Goal: Navigation & Orientation: Find specific page/section

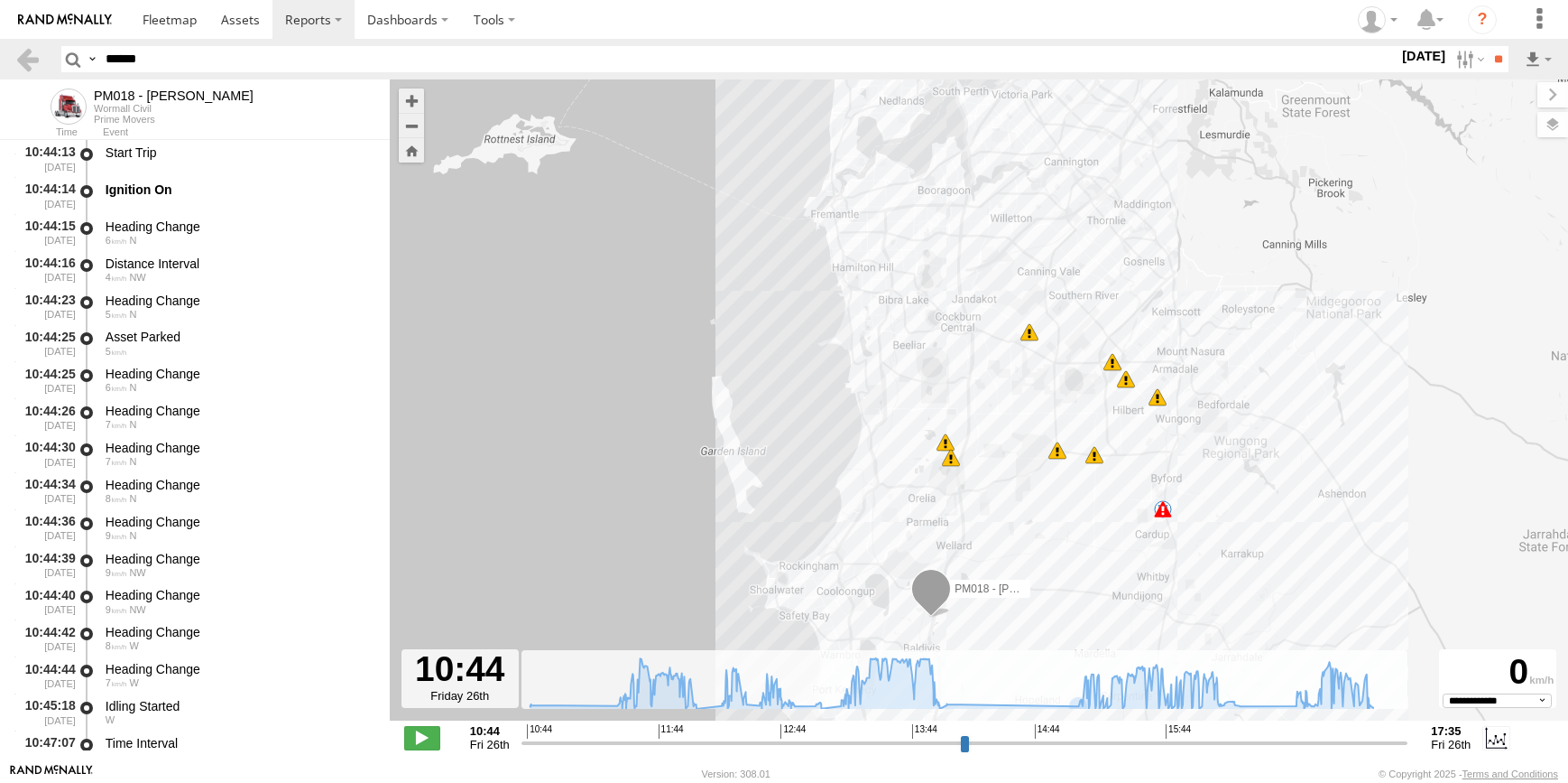
select select "**********"
click at [171, 15] on span at bounding box center [170, 19] width 54 height 17
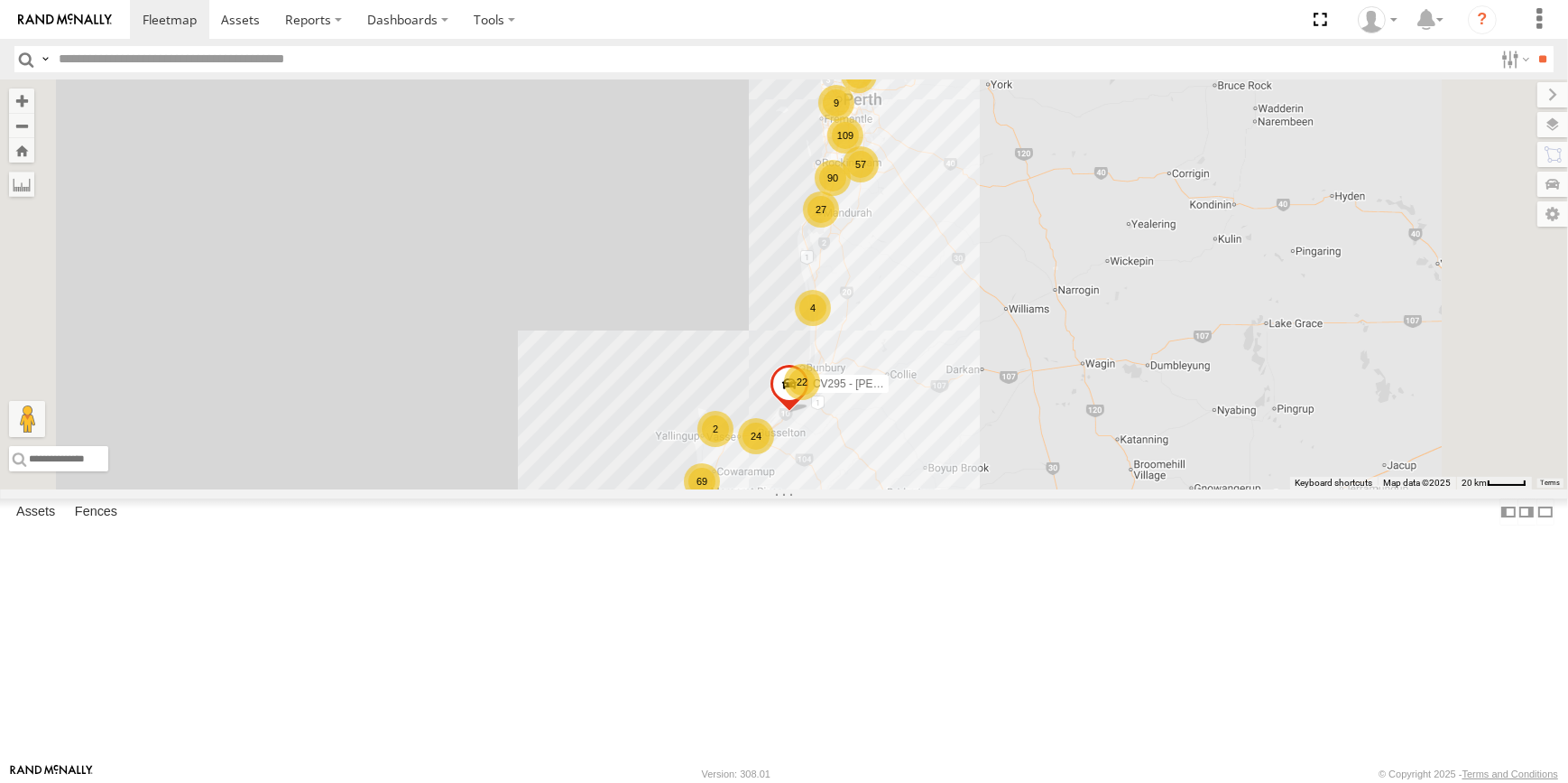
click at [864, 154] on div "109" at bounding box center [845, 135] width 36 height 36
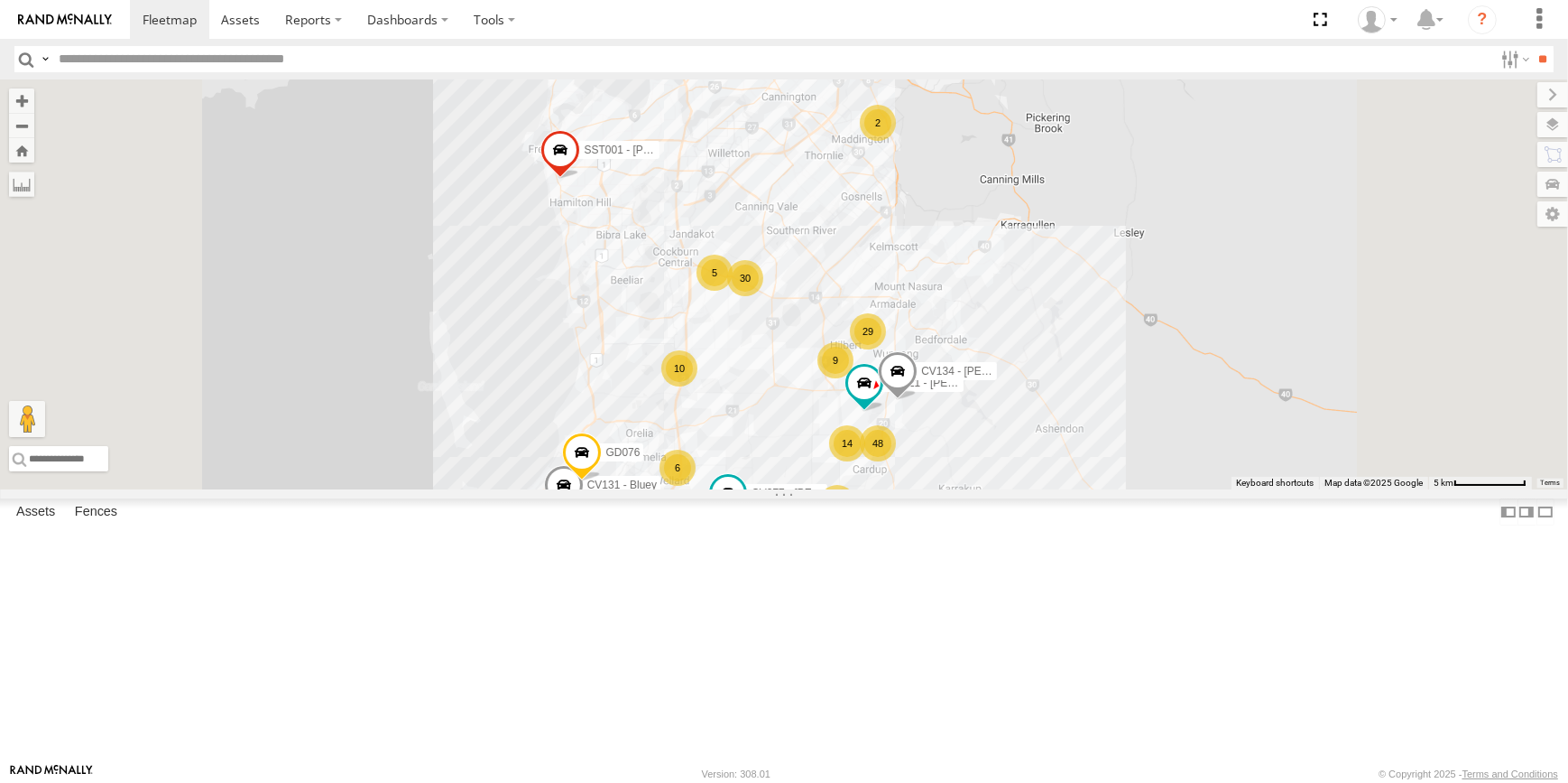
click at [698, 386] on div "10" at bounding box center [680, 368] width 36 height 36
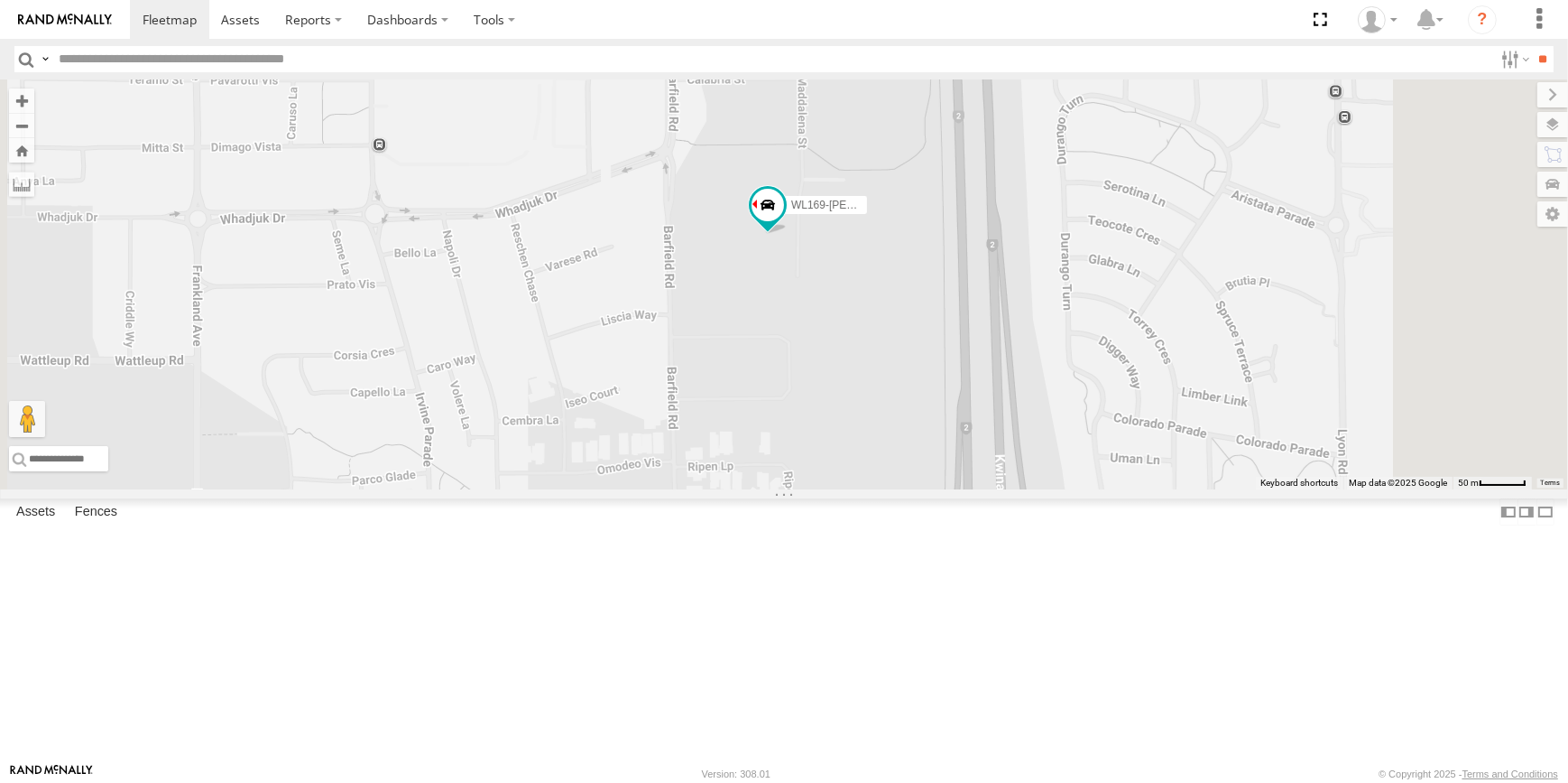
drag, startPoint x: 1101, startPoint y: 126, endPoint x: 1054, endPoint y: 275, distance: 156.2
click at [1054, 275] on div "CV295 - [PERSON_NAME] PM017 - [PERSON_NAME] CV277 - [PERSON_NAME] CV321 - [PERS…" at bounding box center [784, 284] width 1568 height 410
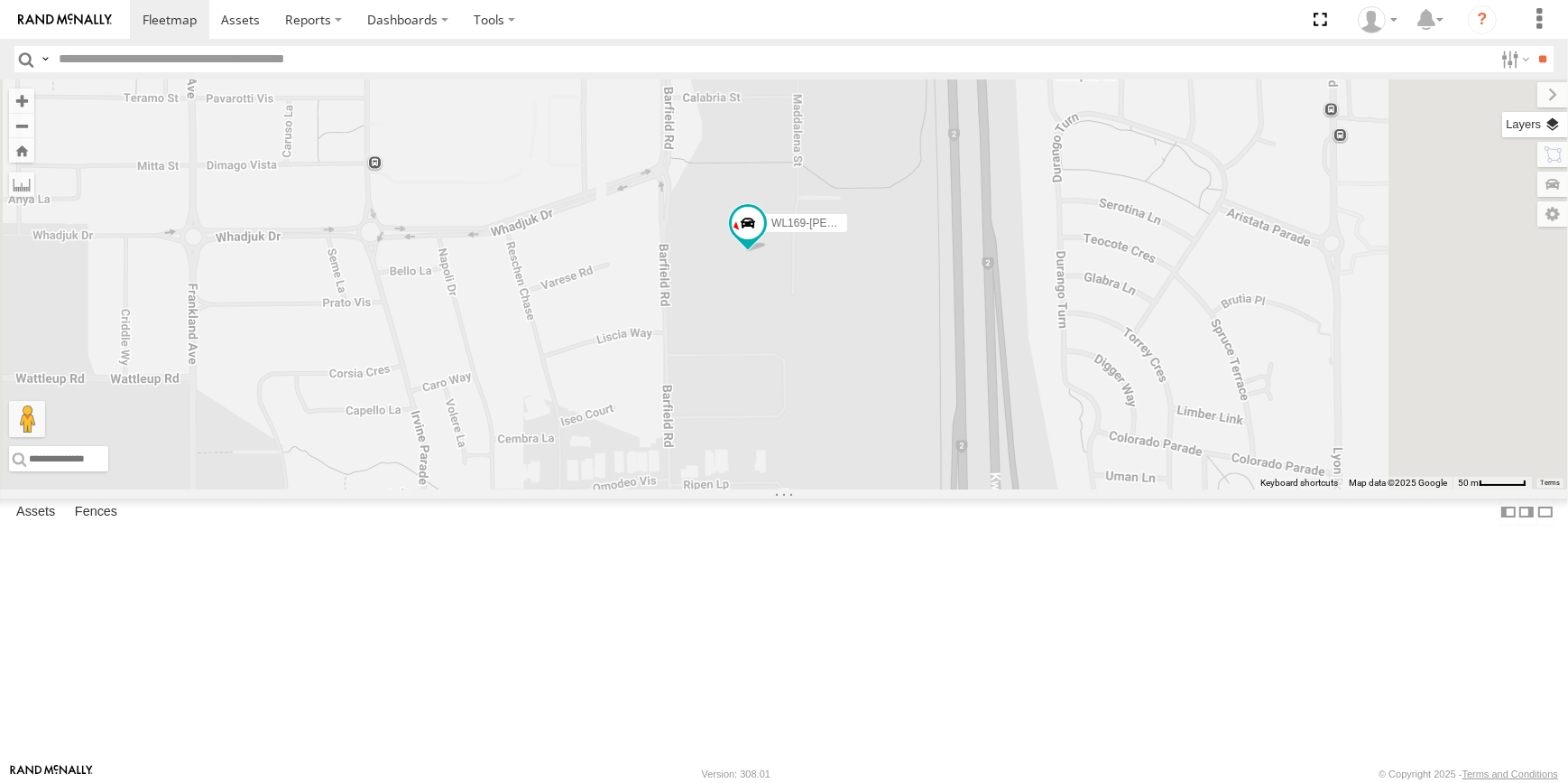
click at [1547, 127] on label at bounding box center [1535, 124] width 66 height 26
click at [0, 0] on span "Basemaps" at bounding box center [0, 0] width 0 height 0
click at [0, 0] on span "Roadmap" at bounding box center [0, 0] width 0 height 0
